Goal: Ask a question

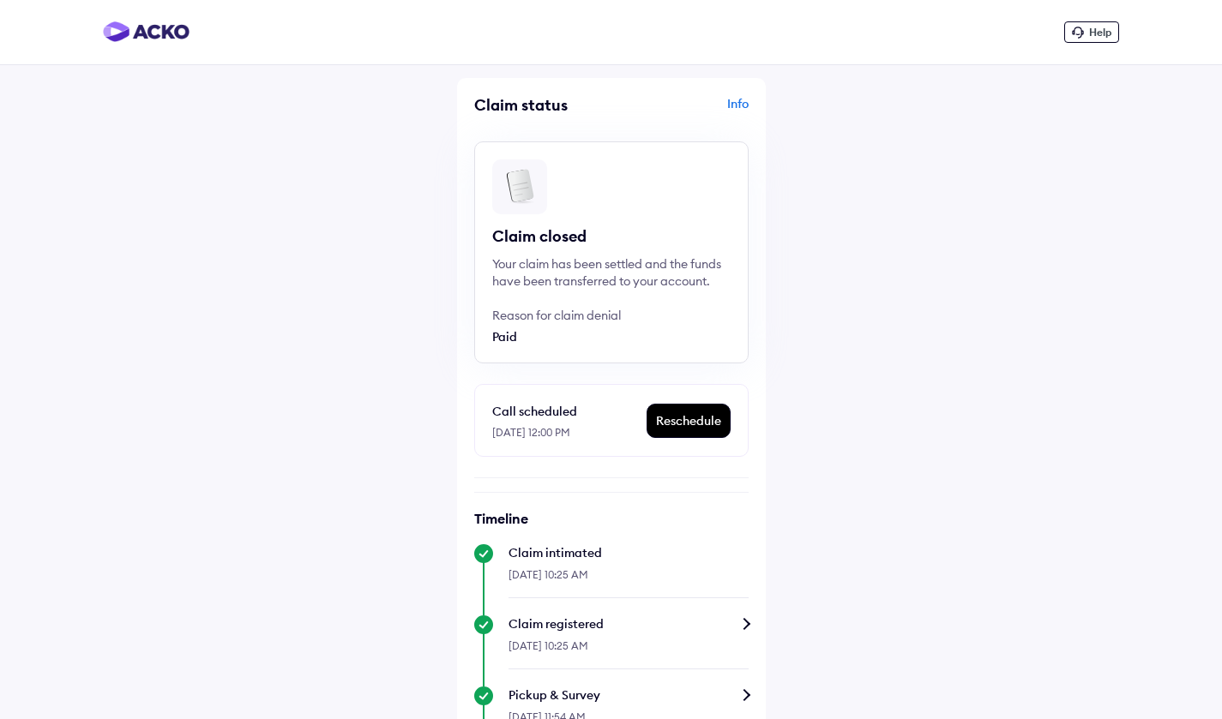
click at [1096, 40] on div "Help" at bounding box center [1091, 31] width 55 height 21
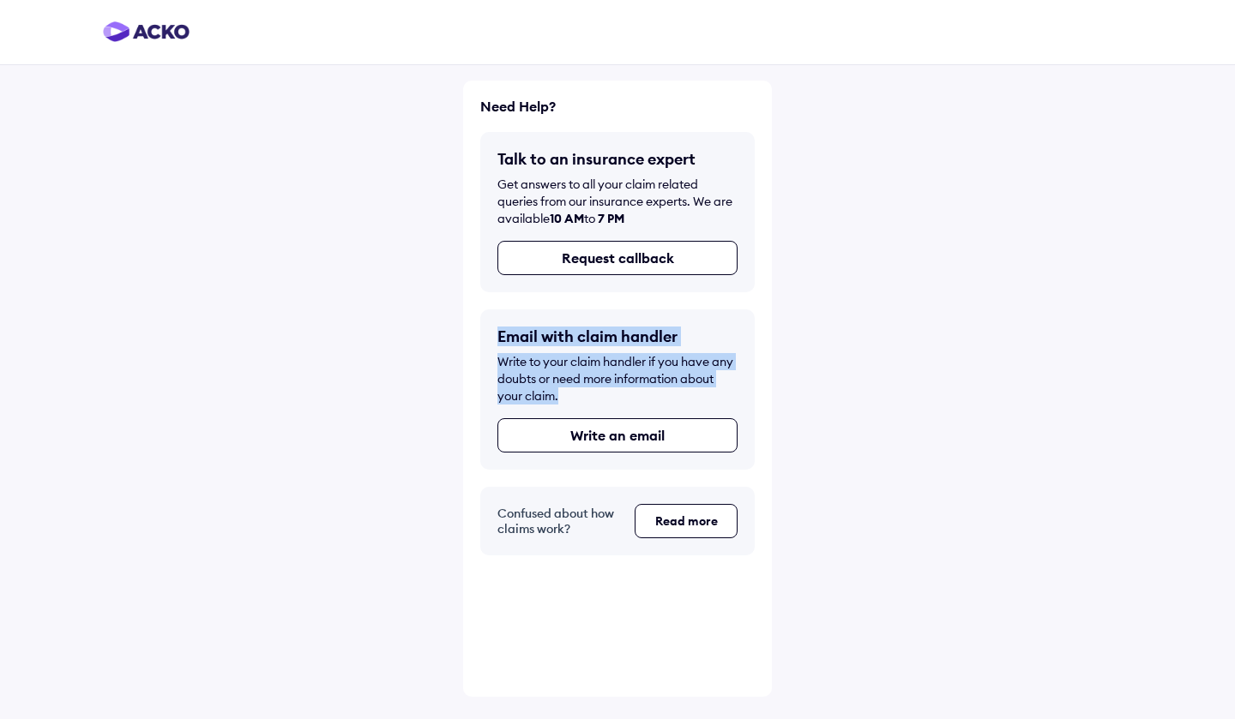
drag, startPoint x: 570, startPoint y: 392, endPoint x: 458, endPoint y: 349, distance: 120.2
click at [458, 349] on div "Need Help? Talk to an insurance expert Get answers to all your claim related qu…" at bounding box center [617, 359] width 1235 height 719
click at [532, 372] on div "Write to your claim handler if you have any doubts or need more information abo…" at bounding box center [617, 378] width 240 height 51
